Goal: Use online tool/utility: Use online tool/utility

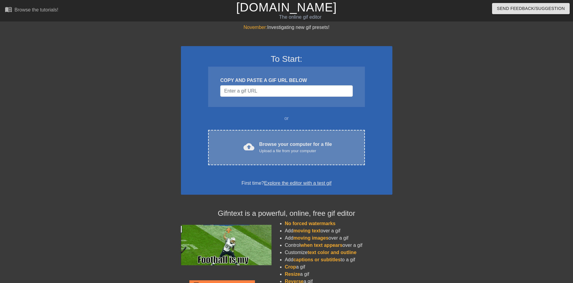
click at [266, 141] on div "Browse your computer for a file Upload a file from your computer" at bounding box center [295, 147] width 73 height 13
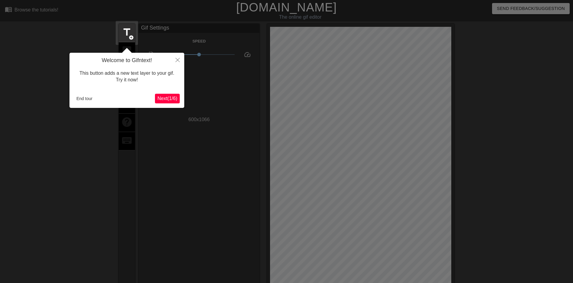
scroll to position [15, 0]
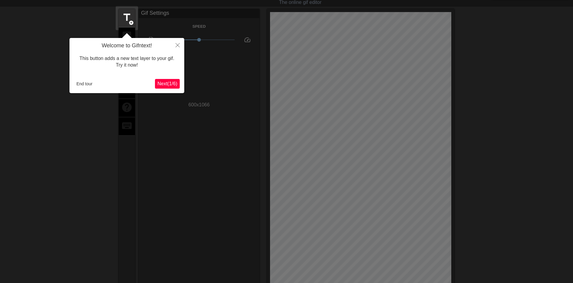
click at [195, 176] on div at bounding box center [286, 196] width 573 height 423
click at [87, 84] on button "End tour" at bounding box center [84, 83] width 21 height 9
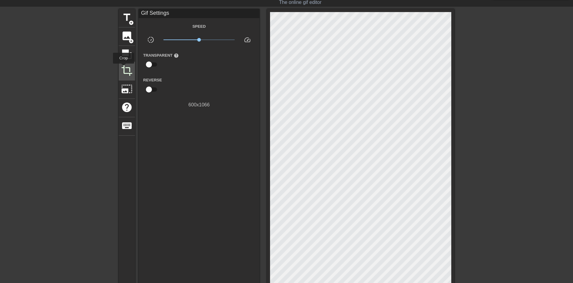
click at [123, 68] on span "crop" at bounding box center [126, 70] width 11 height 11
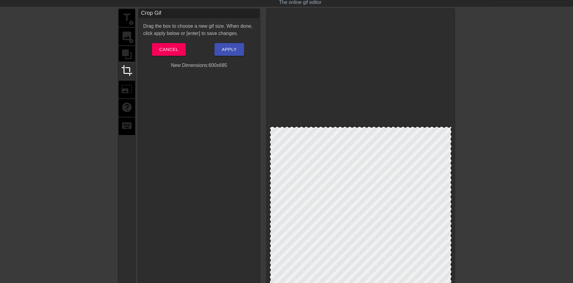
drag, startPoint x: 334, startPoint y: 13, endPoint x: 354, endPoint y: 128, distance: 116.7
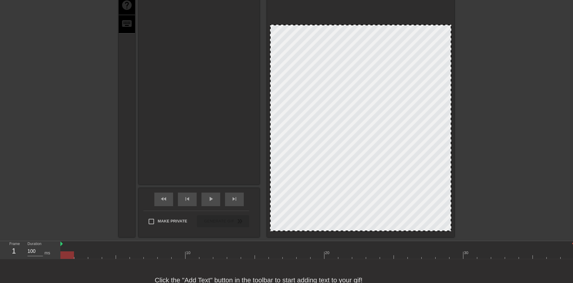
scroll to position [136, 0]
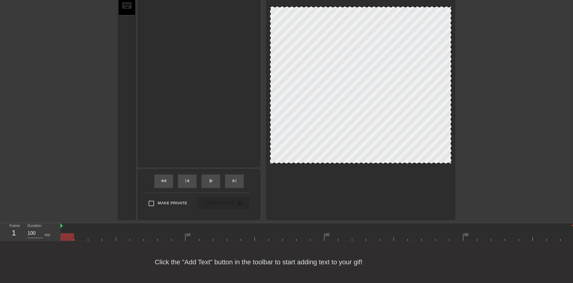
drag, startPoint x: 365, startPoint y: 213, endPoint x: 374, endPoint y: 163, distance: 50.6
click at [374, 163] on div at bounding box center [360, 163] width 180 height 3
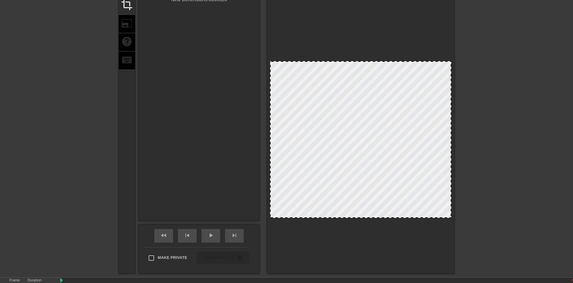
scroll to position [75, 0]
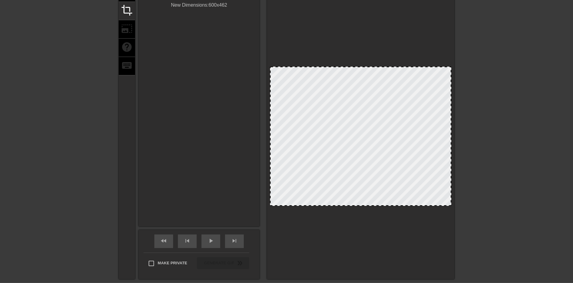
drag, startPoint x: 363, startPoint y: 223, endPoint x: 366, endPoint y: 206, distance: 17.6
click at [366, 206] on div at bounding box center [360, 205] width 180 height 3
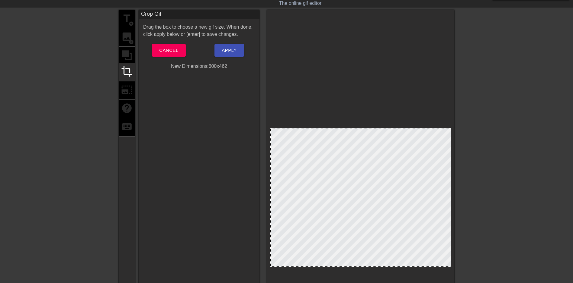
scroll to position [0, 0]
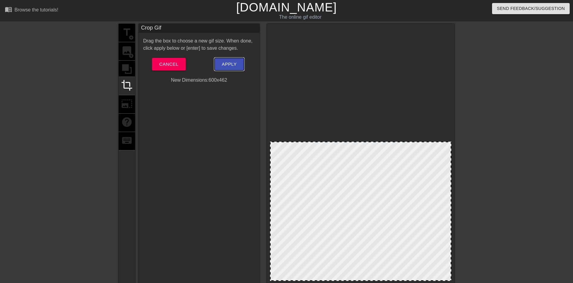
click at [225, 65] on span "Apply" at bounding box center [229, 64] width 15 height 8
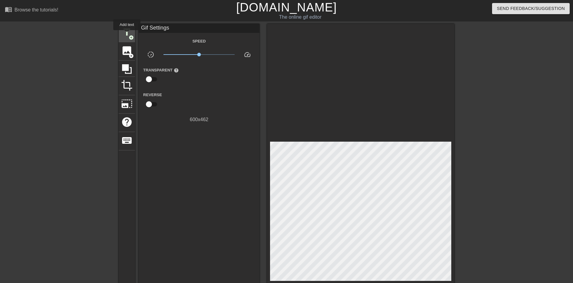
click at [126, 34] on span "title" at bounding box center [126, 32] width 11 height 11
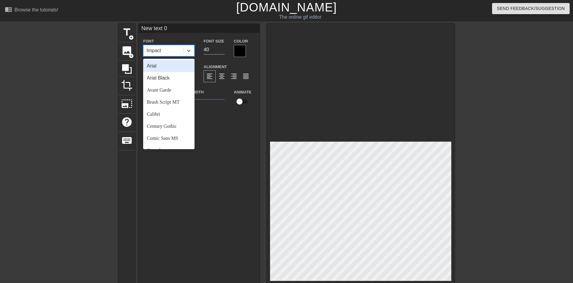
click at [168, 54] on div "Impact" at bounding box center [163, 50] width 40 height 11
click at [160, 68] on div "Arial" at bounding box center [168, 66] width 51 height 12
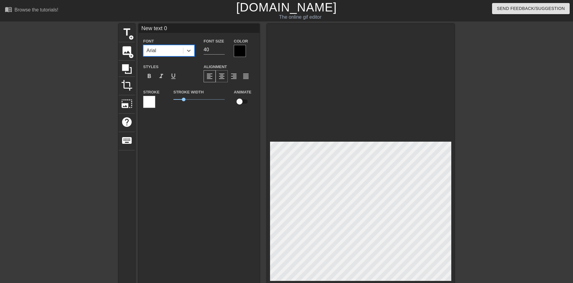
click at [220, 75] on span "format_align_center" at bounding box center [221, 76] width 7 height 7
click at [150, 76] on span "format_bold" at bounding box center [149, 76] width 7 height 7
click at [238, 51] on div at bounding box center [240, 51] width 12 height 12
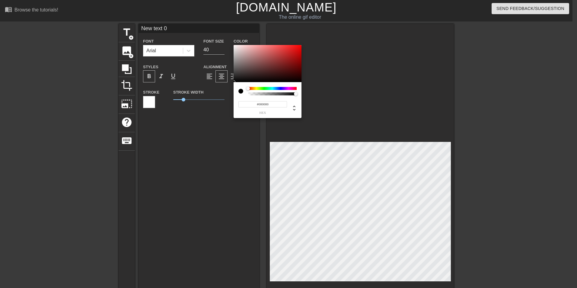
type input "#F80404"
click at [300, 46] on div at bounding box center [268, 63] width 68 height 37
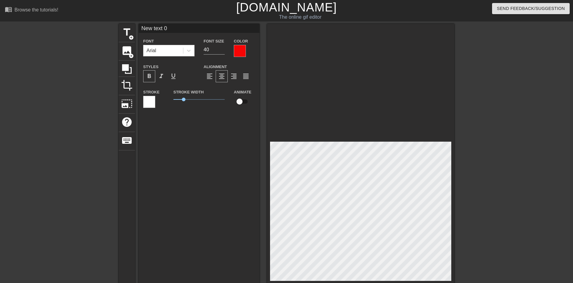
scroll to position [1, 2]
type input "W"
type textarea "W"
type input "WE"
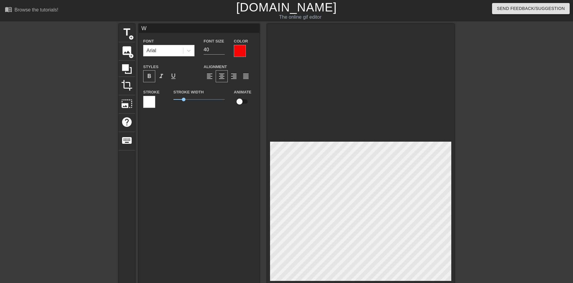
type textarea "WE"
type input "WEE"
type textarea "WEE"
type input "WEEK"
type textarea "WEEK"
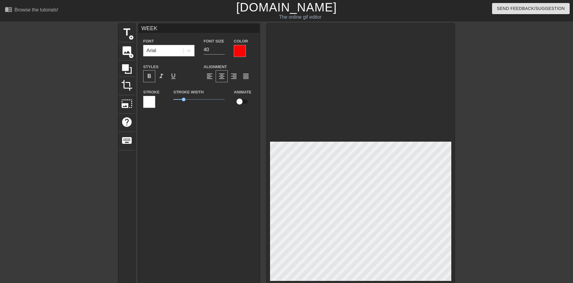
type input "WEEKE"
type textarea "WEEKE"
type input "WEEKEN"
type textarea "WEEKEN"
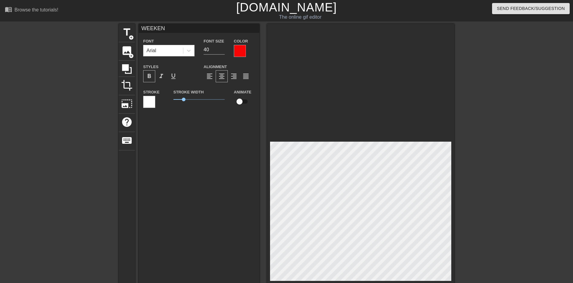
type input "WEEKEND"
type textarea "WEEKEND"
type input "WEEKEND"
type textarea "WEEKEND"
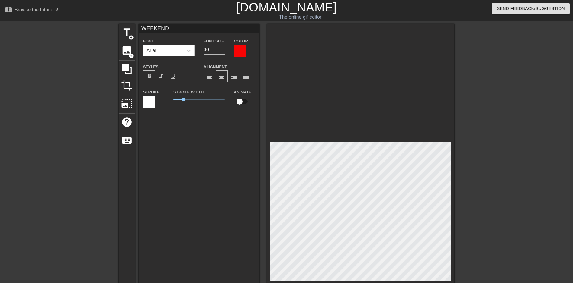
type input "WEEKEND P"
type textarea "WEEKEND P"
type input "WEEKEND PL"
type textarea "WEEKEND PL"
type input "WEEKEND PLA"
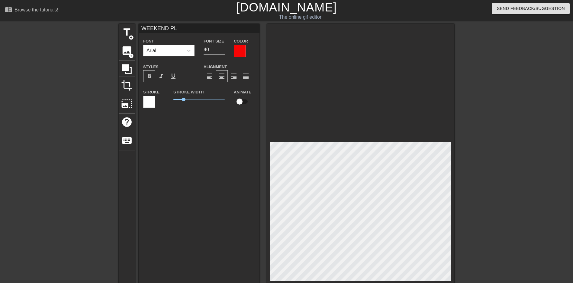
type textarea "WEEKEND PLA"
type input "WEEKEND PLAN"
type textarea "WEEKEND PLAN"
type input "WEEKEND PLANS"
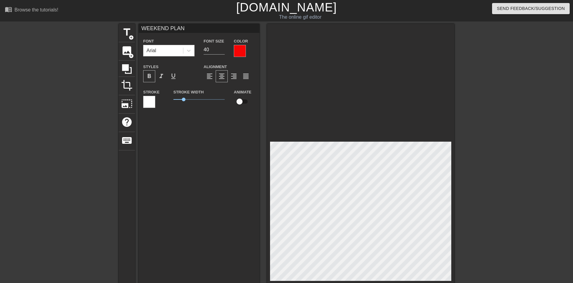
type textarea "WEEKEND PLANS"
type input "WEEKEND PLANS"
type textarea "WEEKEND PLANS"
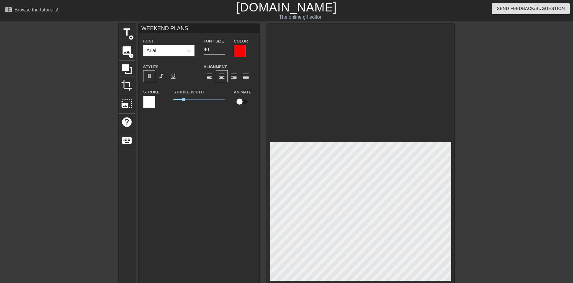
scroll to position [1, 2]
drag, startPoint x: 494, startPoint y: 198, endPoint x: 470, endPoint y: 199, distance: 24.2
click at [494, 198] on div at bounding box center [506, 114] width 91 height 181
click at [222, 48] on input "41" at bounding box center [213, 50] width 21 height 10
click at [222, 48] on input "42" at bounding box center [213, 50] width 21 height 10
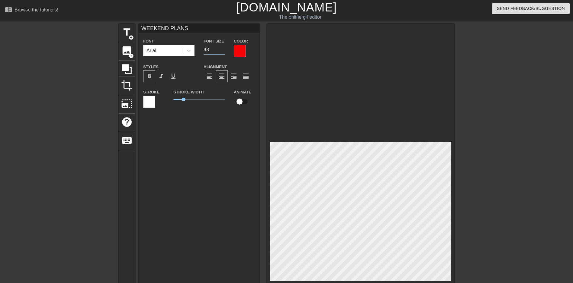
click at [222, 48] on input "43" at bounding box center [213, 50] width 21 height 10
click at [222, 48] on input "44" at bounding box center [213, 50] width 21 height 10
click at [222, 48] on input "45" at bounding box center [213, 50] width 21 height 10
click at [222, 48] on input "46" at bounding box center [213, 50] width 21 height 10
type input "45"
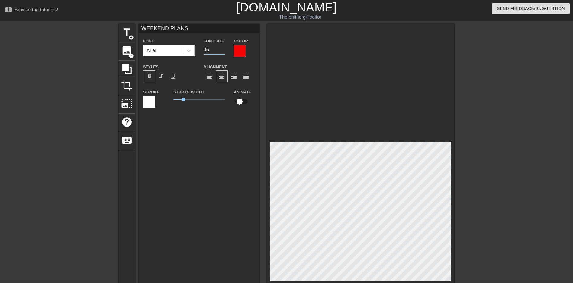
click at [222, 51] on input "45" at bounding box center [213, 50] width 21 height 10
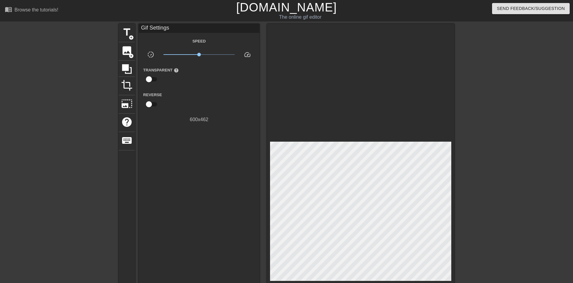
click at [489, 155] on div at bounding box center [506, 114] width 91 height 181
click at [127, 37] on span "title" at bounding box center [126, 32] width 11 height 11
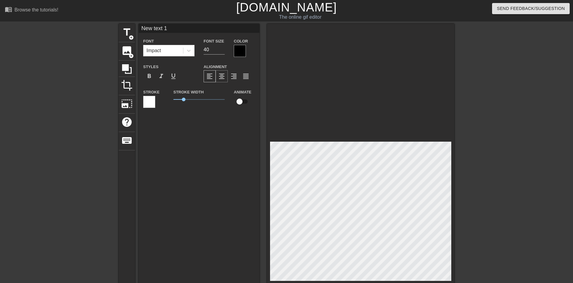
click at [222, 78] on span "format_align_center" at bounding box center [221, 76] width 7 height 7
click at [176, 54] on div "Impact" at bounding box center [163, 50] width 40 height 11
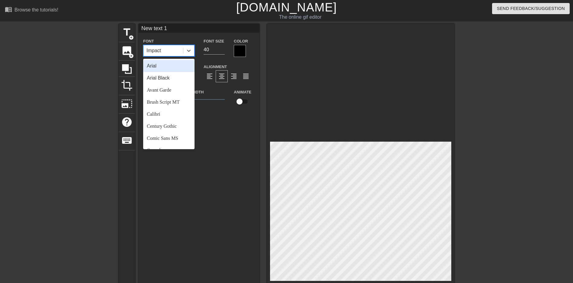
click at [165, 69] on div "Arial" at bounding box center [168, 66] width 51 height 12
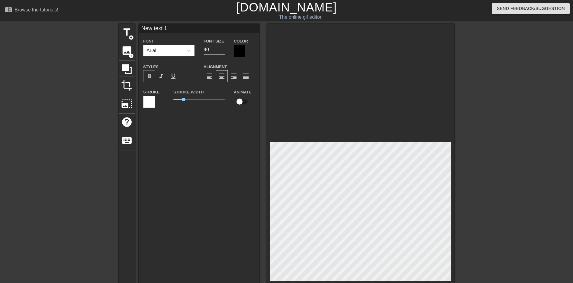
click at [151, 77] on span "format_bold" at bounding box center [149, 76] width 7 height 7
click at [237, 53] on div at bounding box center [240, 51] width 12 height 12
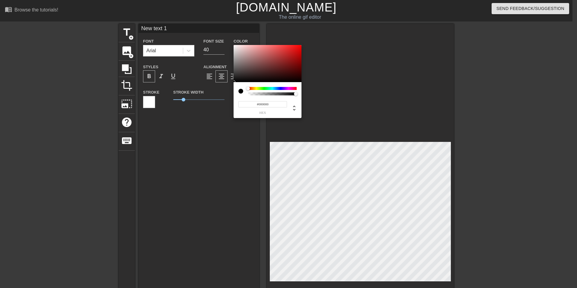
type input "#F40606"
click at [300, 46] on div at bounding box center [268, 63] width 68 height 37
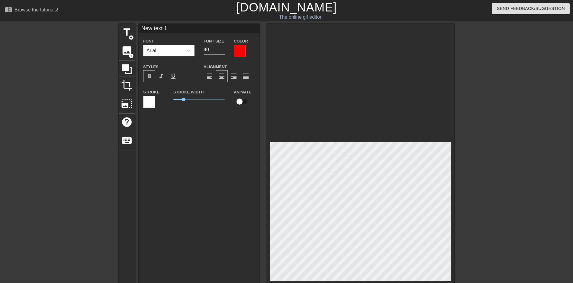
scroll to position [1, 1]
type input "W"
type textarea "W"
type input "WA"
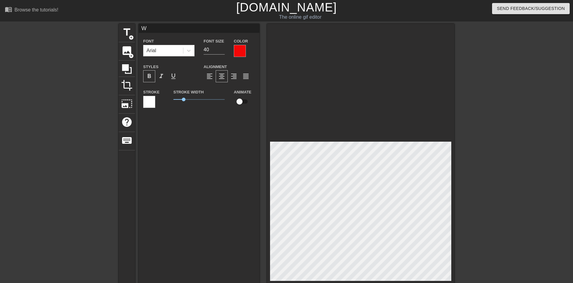
type textarea "WA"
type input "WAT"
type textarea "WAT"
type input "WATC"
type textarea "WATC"
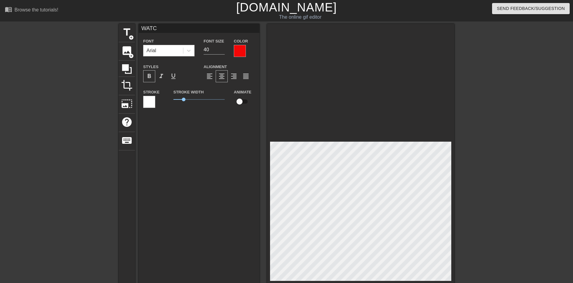
type input "WATCH"
type textarea "WATCH"
type input "WATCH"
type textarea "WATCH"
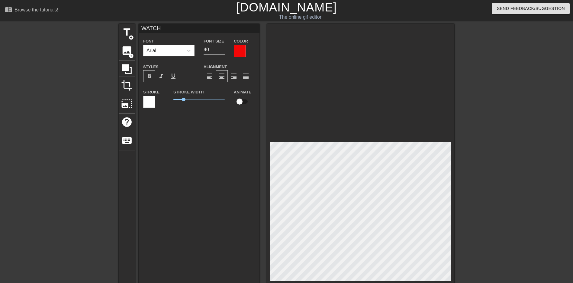
type input "WATCH L"
type textarea "WATCH L"
type input "WATCH LO"
type textarea "WATCH LO"
type input "WATCH LOT"
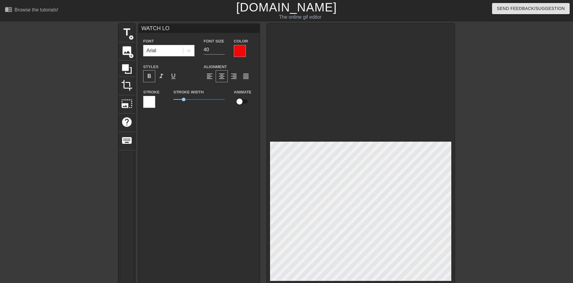
type textarea "WATCH LOT"
type input "WATCH LOTS"
type textarea "WATCH LOTS"
type input "WATCH LOTS"
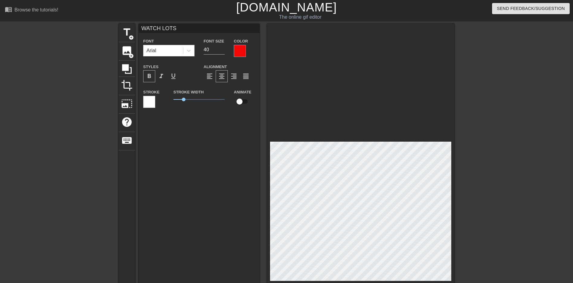
type textarea "WATCH LOTS"
type input "WATCH LOTS O"
type textarea "WATCH LOTS O"
type input "WATCH LOTS OF"
type textarea "WATCH LOTS OF"
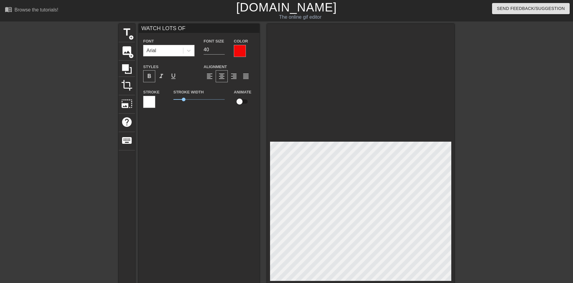
type input "WATCH LOTS OF"
type textarea "WATCH LOTS OF"
type input "WATCH LOTS OF P"
type textarea "WATCH LOTS OF P"
type input "WATCH LOTS OF PO"
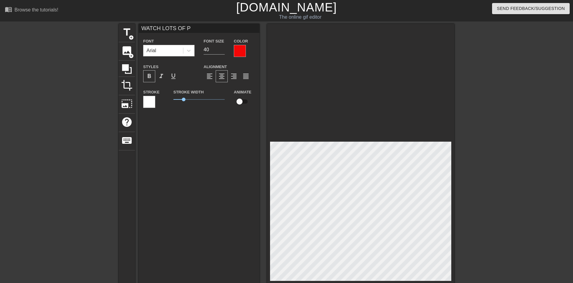
type textarea "WATCH LOTS OF PO"
type input "WATCH LOTS OF POR"
type textarea "WATCH LOTS OF POR"
type input "WATCH LOTS OF PORN"
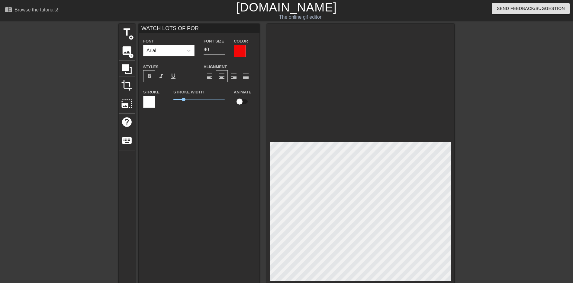
type textarea "WATCH LOTS OF PORN"
type input "WATCH LOTS OF PORN"
type textarea "WATCH LOTS OF PORN"
type input "WATCH LOTS OF PORNA"
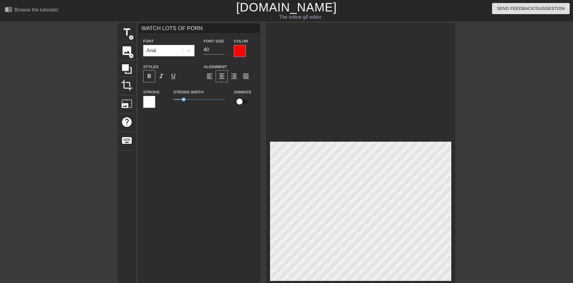
type textarea "WATCH LOTS OF PORN A"
type input "WATCH LOTS OF PORNAN"
type textarea "WATCH LOTS OF PORN AN"
type input "WATCH LOTS OF PORNAND"
type textarea "WATCH LOTS OF PORN AND"
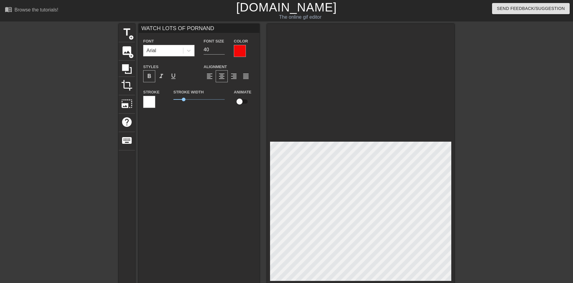
type input "WATCH LOTS OF PORNAND"
type textarea "WATCH LOTS OF PORN AND"
type input "WATCH LOTS OF PORNAND P"
type textarea "WATCH LOTS OF PORN AND P"
type input "WATCH LOTS OF PORNAND PL"
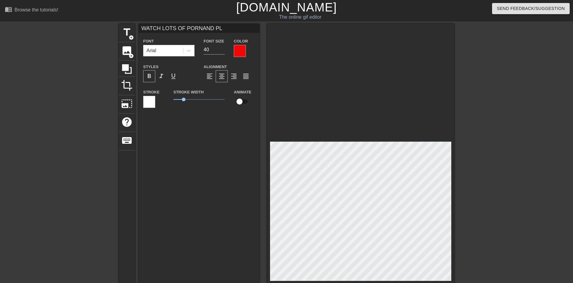
type textarea "WATCH LOTS OF PORN AND PL"
type input "WATCH LOTS OF PORNAND PLA"
type textarea "WATCH LOTS OF PORN AND PLA"
type input "WATCH LOTS OF PORNAND PLAY"
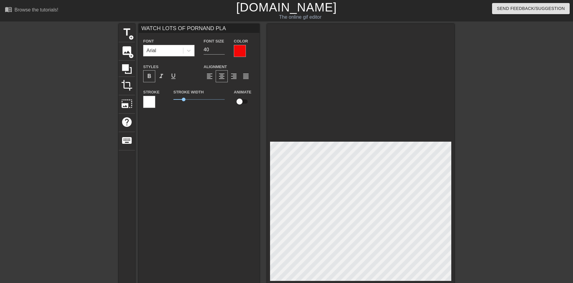
type textarea "WATCH LOTS OF PORN AND PLAY"
type input "WATCH LOTS OF PORNAND PLAY"
type textarea "WATCH LOTS OF PORN AND PLAY"
type input "WATCH LOTS OF PORNAND PLAY W"
type textarea "WATCH LOTS OF PORN AND PLAY W"
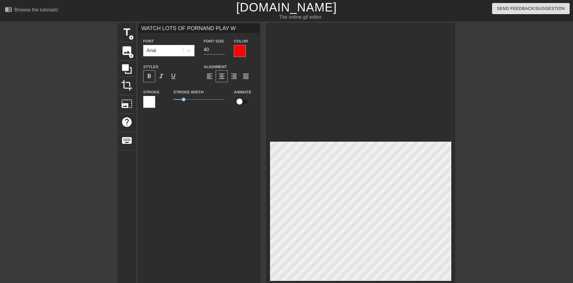
type input "WATCH LOTS OF PORNAND PLAY WI"
type textarea "WATCH LOTS OF PORN AND PLAY WI"
type input "WATCH LOTS OF PORNAND PLAY WIT"
type textarea "WATCH LOTS OF PORN AND PLAY WIT"
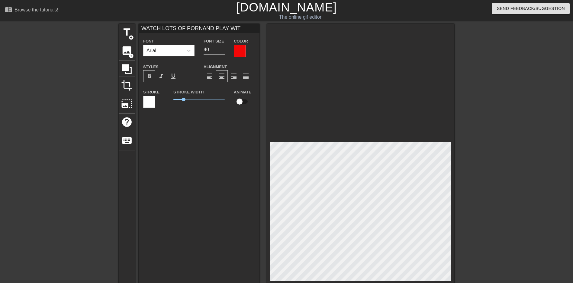
type input "WATCH LOTS OF PORNAND PLAY WITH"
type textarea "WATCH LOTS OF PORN AND PLAY WITH"
type input "WATCH LOTS OF PORNAND PLAY WITH"
type textarea "WATCH LOTS OF PORN AND PLAY WITH"
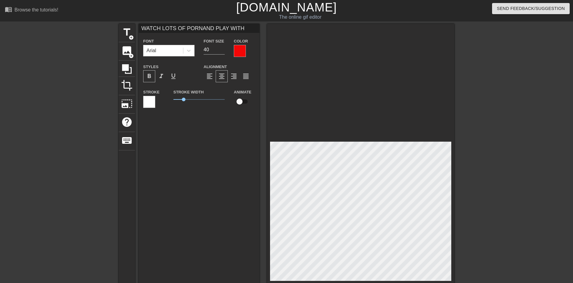
type input "WATCH LOTS OF PORNAND PLAY WITH M"
type textarea "WATCH LOTS OF PORN AND PLAY WITH M"
type input "WATCH LOTS OF PORNAND PLAY WITH MY"
type textarea "WATCH LOTS OF PORN AND PLAY WITH MY"
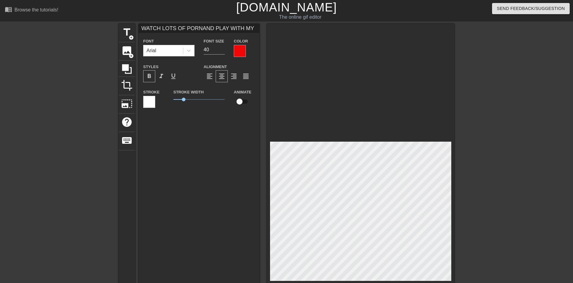
type input "WATCH LOTS OF PORNAND PLAY WITH MY"
type textarea "WATCH LOTS OF PORN AND PLAY WITH MY"
type input "WATCH LOTS OF PORNAND PLAY WITH MY P"
type textarea "WATCH LOTS OF PORN AND PLAY WITH MY P"
type input "WATCH LOTS OF PORNAND PLAY WITH MY PE"
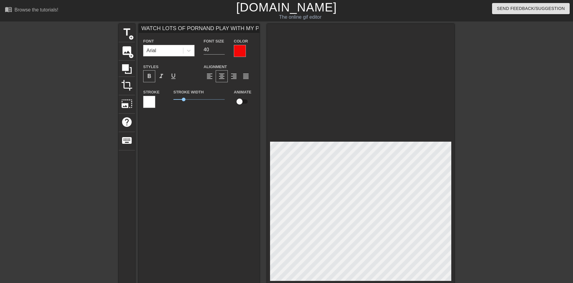
type textarea "WATCH LOTS OF PORN AND PLAY WITH MY PE"
type input "WATCH LOTS OF PORNAND PLAY WITH MY PEN"
type textarea "WATCH LOTS OF PORN AND PLAY WITH MY PEN"
type input "WATCH LOTS OF PORNAND PLAY WITH MY PENI"
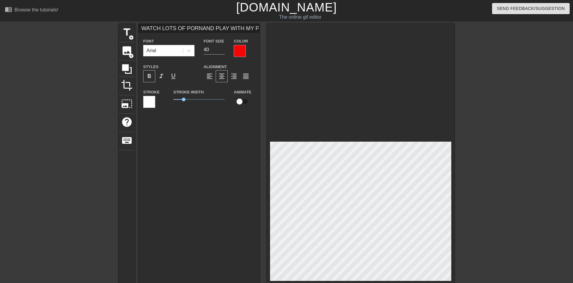
type textarea "WATCH LOTS OF PORN AND PLAY WITH MY PENI"
type input "WATCH LOTS OF PORNAND PLAY WITH MY PENIS"
type textarea "WATCH LOTS OF PORN AND PLAY WITH MY PENIS"
type input "WATCH LOTS OF PORNAND PLAY WITH MY PENIS"
type textarea "WATCH LOTS OF PORN AND PLAY WITH MY PENIS"
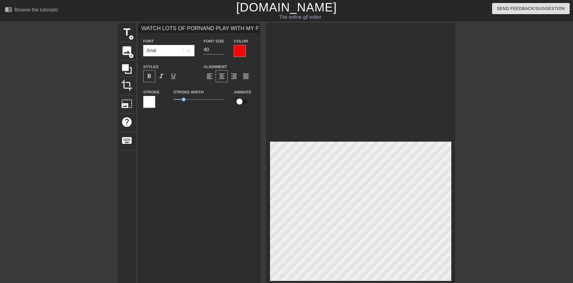
scroll to position [2, 1]
type input "WATCH LOTS OF PORNAND PLAY WITH MY PENISN"
type textarea "WATCH LOTS OF PORN AND PLAY WITH MY PENIS N"
type input "WATCH LOTS OF PORNAND PLAY WITH MY PENISNO"
type textarea "WATCH LOTS OF PORN AND PLAY WITH MY PENIS NO"
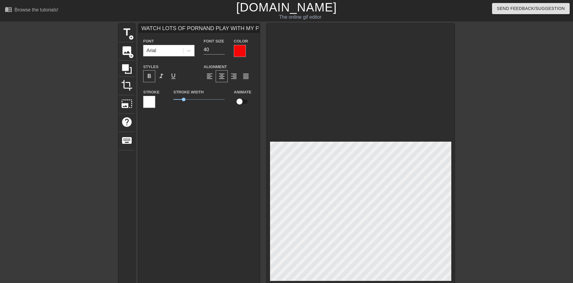
type input "WATCH LOTS OF PORNAND PLAY WITH MY PENISNON"
type textarea "WATCH LOTS OF PORN AND PLAY WITH MY PENIS NON"
type input "WATCH LOTS OF PORNAND PLAY WITH MY PENISNON-"
type textarea "WATCH LOTS OF PORN AND PLAY WITH MY PENIS NON-"
type input "WATCH LOTS OF PORNAND PLAY WITH MY PENISNON-S"
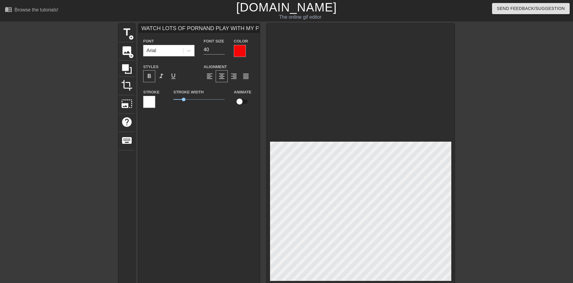
type textarea "WATCH LOTS OF PORN AND PLAY WITH MY PENIS NON-S"
type input "WATCH LOTS OF PORNAND PLAY WITH MY PENISNON-ST"
type textarea "WATCH LOTS OF PORN AND PLAY WITH MY PENIS NON-ST"
type input "WATCH LOTS OF PORNAND PLAY WITH MY PENISNON-STO"
type textarea "WATCH LOTS OF PORN AND PLAY WITH MY PENIS NON-STO"
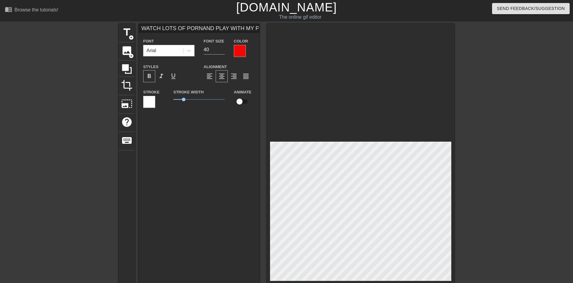
scroll to position [2, 2]
type input "WATCH LOTS OF PORNAND PLAY WITH MY PENISNON-STOP"
type textarea "WATCH LOTS OF PORN AND PLAY WITH MY PENIS NON-STOP"
type input "WATCH LOTS OF PORNAND PLAY WITH MY PENISNON-STOP"
type input "39"
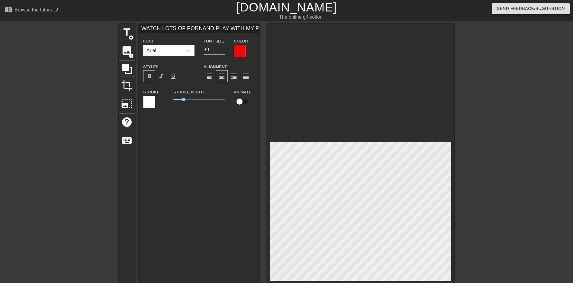
click at [223, 51] on input "39" at bounding box center [213, 50] width 21 height 10
type input "WATCH LOTS OF PORNAND PLAY WITH MY PENISNON-STOP"
type input "38"
click at [223, 51] on input "38" at bounding box center [213, 50] width 21 height 10
type input "WATCH LOTS OF PORNAND PLAY WITH MY PENISNON-STOP"
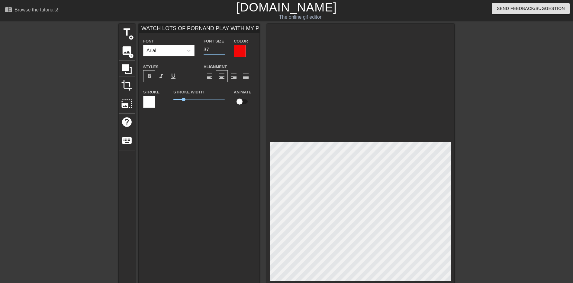
type input "37"
click at [223, 51] on input "37" at bounding box center [213, 50] width 21 height 10
type input "WATCH LOTS OF PORNAND PLAY WITH MY PENISNON-STOP"
type input "36"
click at [223, 51] on input "36" at bounding box center [213, 50] width 21 height 10
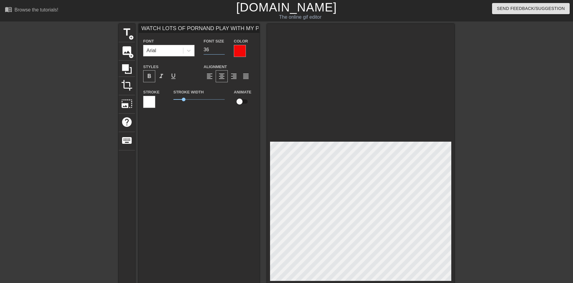
type input "WATCH LOTS OF PORNAND PLAY WITH MY PENISNON-STOP"
type input "35"
click at [223, 51] on input "35" at bounding box center [213, 50] width 21 height 10
type input "WATCH LOTS OF PORNAND PLAY WITH MY PENISNON-STOP"
type input "34"
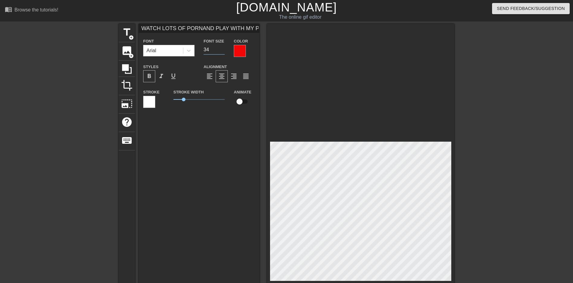
click at [223, 51] on input "34" at bounding box center [213, 50] width 21 height 10
type input "WATCH LOTS OF PORNAND PLAY WITH MY PENISNON-STOP"
type input "33"
click at [223, 51] on input "33" at bounding box center [213, 50] width 21 height 10
type input "WATCH LOTS OF PORNAND PLAY WITH MY PENISNON-STOP"
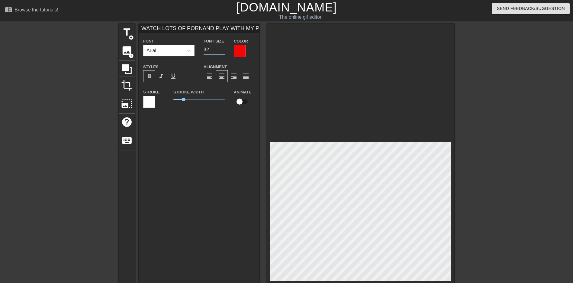
type input "32"
click at [223, 51] on input "32" at bounding box center [213, 50] width 21 height 10
type input "WATCH LOTS OF PORNAND PLAY WITH MY PENISNON-STOP"
type input "31"
click at [223, 51] on input "31" at bounding box center [213, 50] width 21 height 10
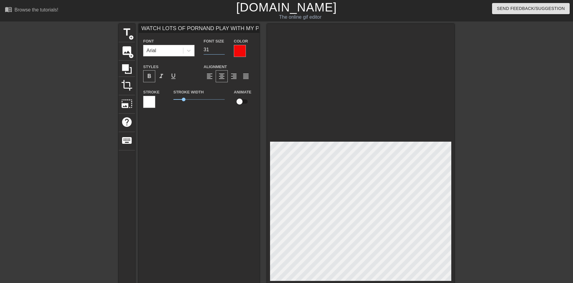
type input "WATCH LOTS OF PORNAND PLAY WITH MY PENISNON-STOP"
type input "30"
click at [223, 51] on input "30" at bounding box center [213, 50] width 21 height 10
type input "WATCH LOTS OF PORNAND PLAY WITH MY PENISNON-STOP"
type input "29"
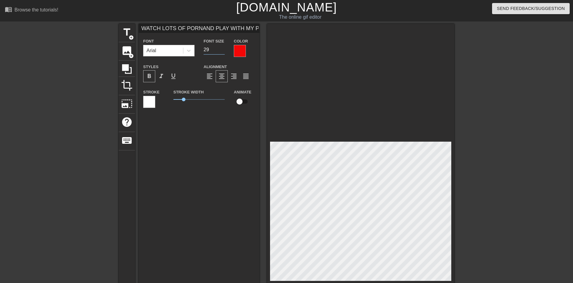
click at [223, 51] on input "29" at bounding box center [213, 50] width 21 height 10
type input "WATCH LOTS OF PORNAND PLAY WITH MY PENISNON-STOP"
type input "28"
click at [223, 51] on input "28" at bounding box center [213, 50] width 21 height 10
type input "WATCH LOTS OF PORNAND PLAY WITH MY PENISNON-STOP"
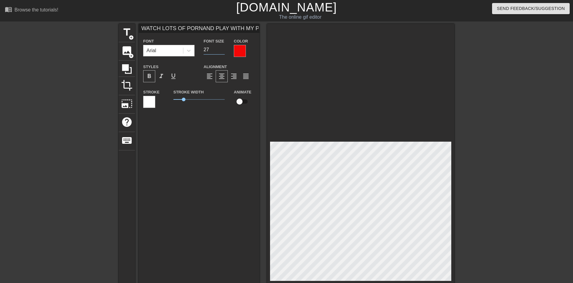
type input "27"
click at [223, 51] on input "27" at bounding box center [213, 50] width 21 height 10
type input "WATCH LOTS OF PORNAND PLAY WITH MY PENISNON-STOP"
type input "26"
click at [223, 51] on input "26" at bounding box center [213, 50] width 21 height 10
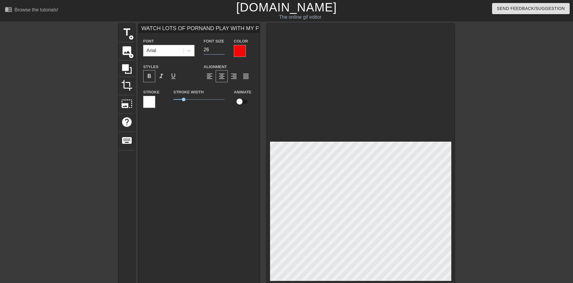
type input "WATCH LOTS OF PORNAND PLAY WITH MY PENISNON-STOP"
type input "25"
click at [223, 51] on input "25" at bounding box center [213, 50] width 21 height 10
click at [523, 199] on div at bounding box center [506, 114] width 91 height 181
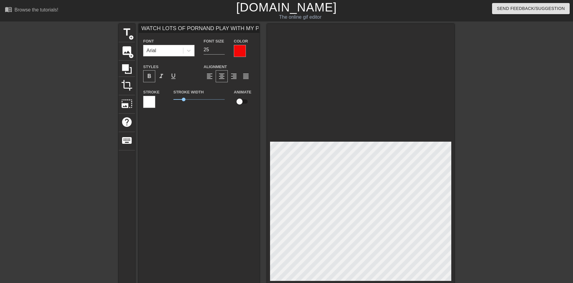
type input "WATCH LOTS OF PORN AND PLAY WITH MY PENISNON-STOP"
type textarea "WATCH LOTS OF PORN AND PLAY WITH MY PENIS NON-STOP"
type input "WATCH LOTS OF PORN AND PLAY WITH MY PENISNON-STOP"
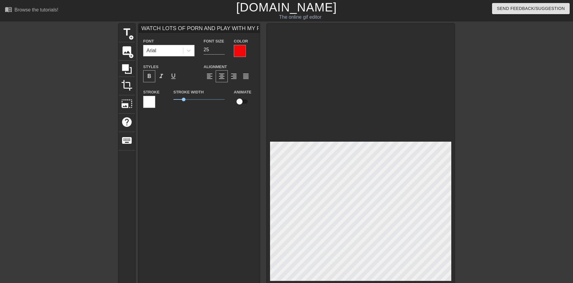
type textarea "WATCH LOTS OF PORN AND PLAY WITH MY PENIS NON-STOP"
type input "WATCH LOTS OF PORN AND PLAY WITH MY PENISNON-STOP"
type textarea "WATCH LOTS OF PORN AND PLAY WITH MY PENIS NON-STOP"
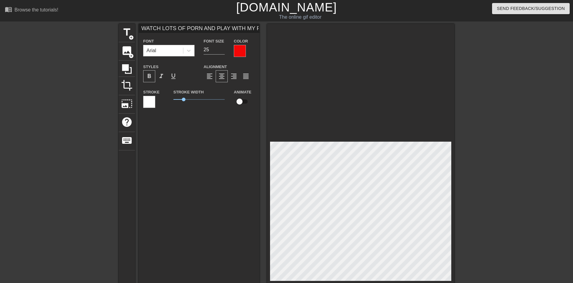
type input "WATCH LOTS OF PORN AND PLAY WITH MY PENISNON-STOP"
type textarea "WATCH LOTS OF PORN AND PLAY WITH MY PENISNON-STOP"
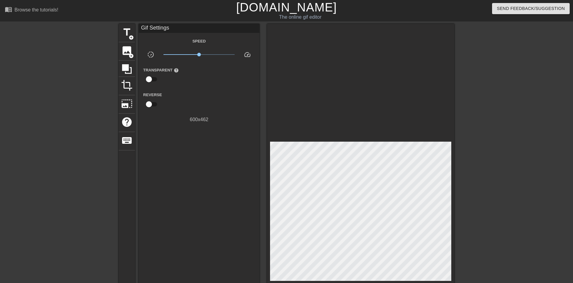
click at [491, 168] on div at bounding box center [506, 114] width 91 height 181
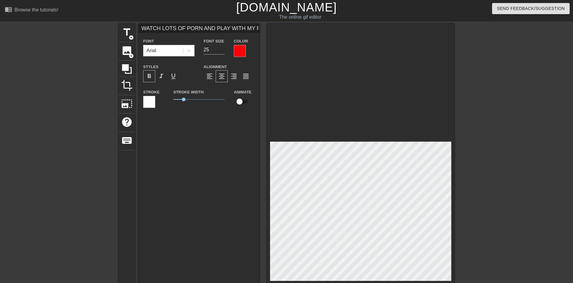
click at [480, 168] on div at bounding box center [506, 114] width 91 height 181
type input "WATCH LOTS OF PORN AND PLAY WITH MY PENIS NON-STOP"
type textarea "WATCH LOTS OF PORN AND PLAY WITH MY PENIS NON-STOP"
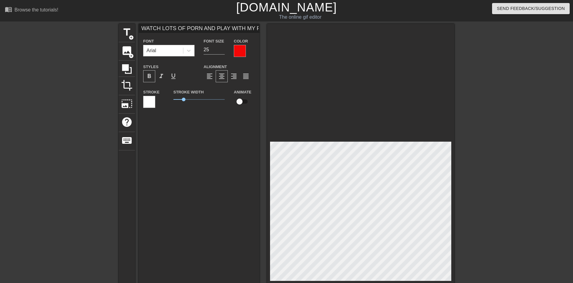
click at [493, 169] on div at bounding box center [506, 114] width 91 height 181
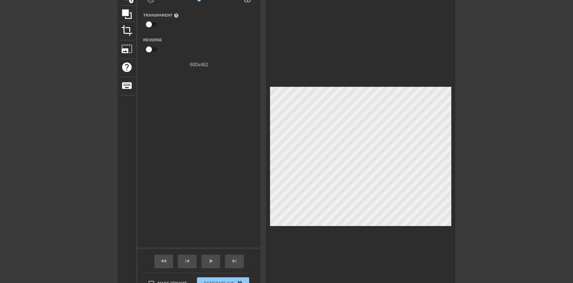
scroll to position [60, 0]
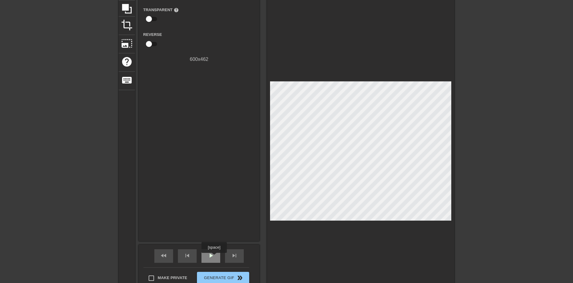
click at [214, 258] on span "play_arrow" at bounding box center [210, 255] width 7 height 7
click at [232, 277] on span "Generate Gif double_arrow" at bounding box center [222, 278] width 47 height 7
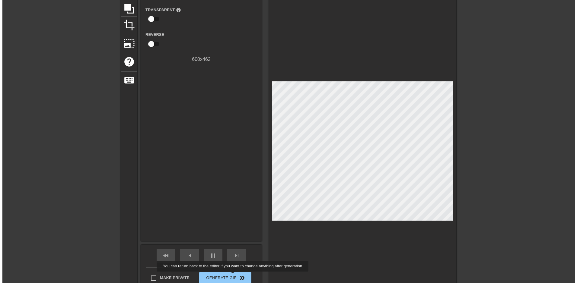
scroll to position [0, 0]
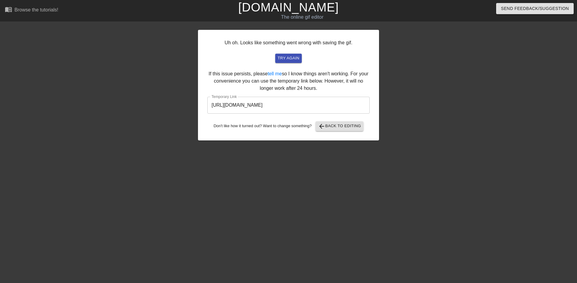
click at [254, 162] on div "Uh oh. Looks like something went wrong with saving the gif. try again If this i…" at bounding box center [288, 114] width 181 height 181
click at [289, 105] on input "[URL][DOMAIN_NAME]" at bounding box center [288, 105] width 162 height 17
